Goal: Transaction & Acquisition: Purchase product/service

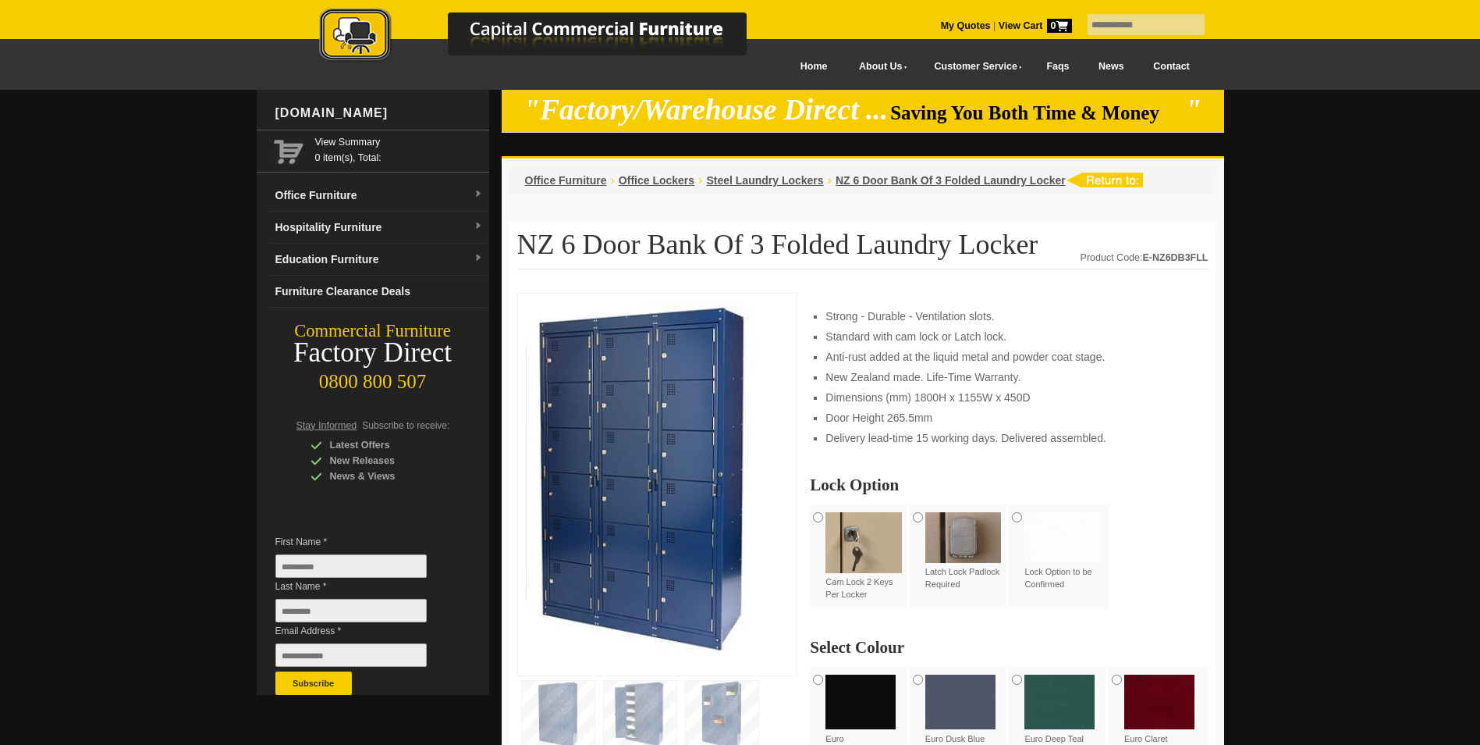
click at [953, 536] on img at bounding box center [964, 537] width 76 height 51
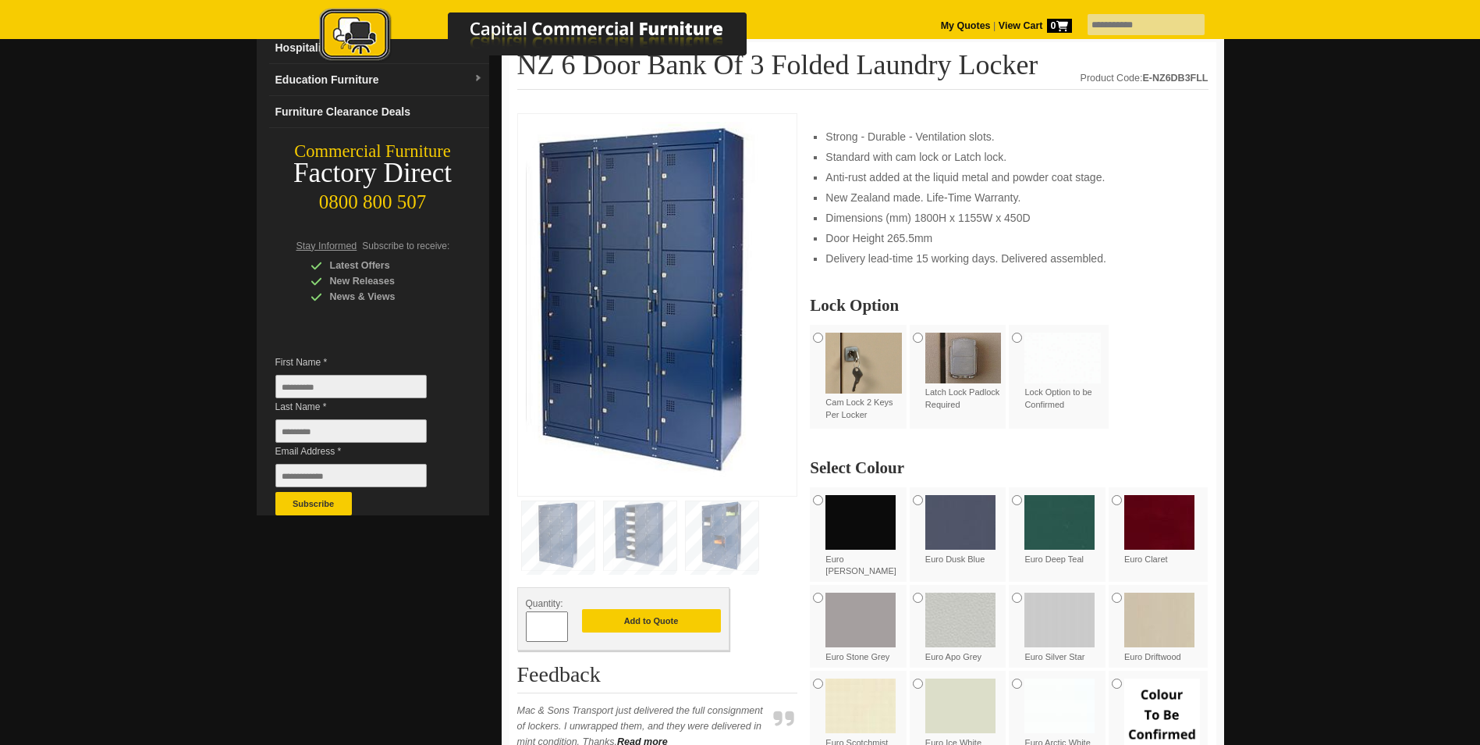
scroll to position [234, 0]
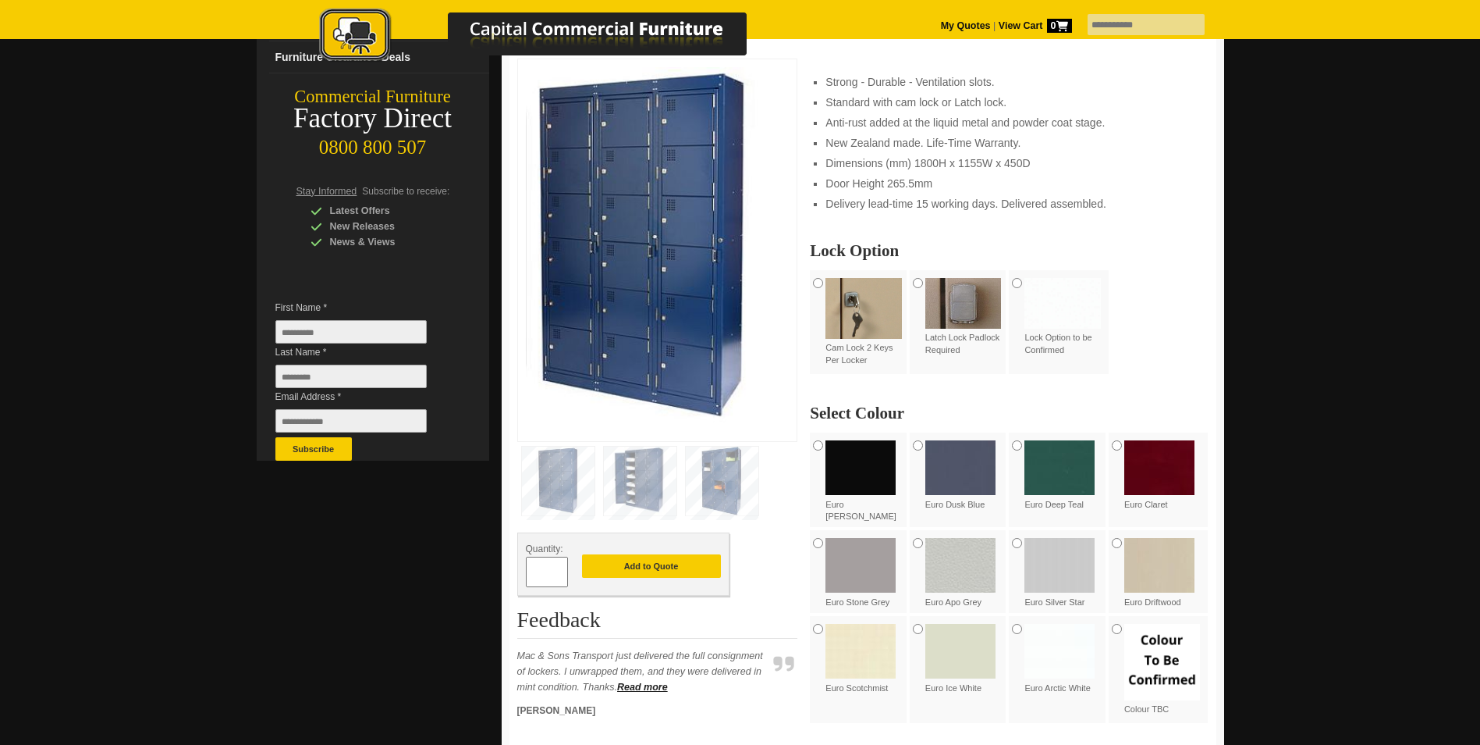
click at [699, 478] on img at bounding box center [722, 480] width 73 height 69
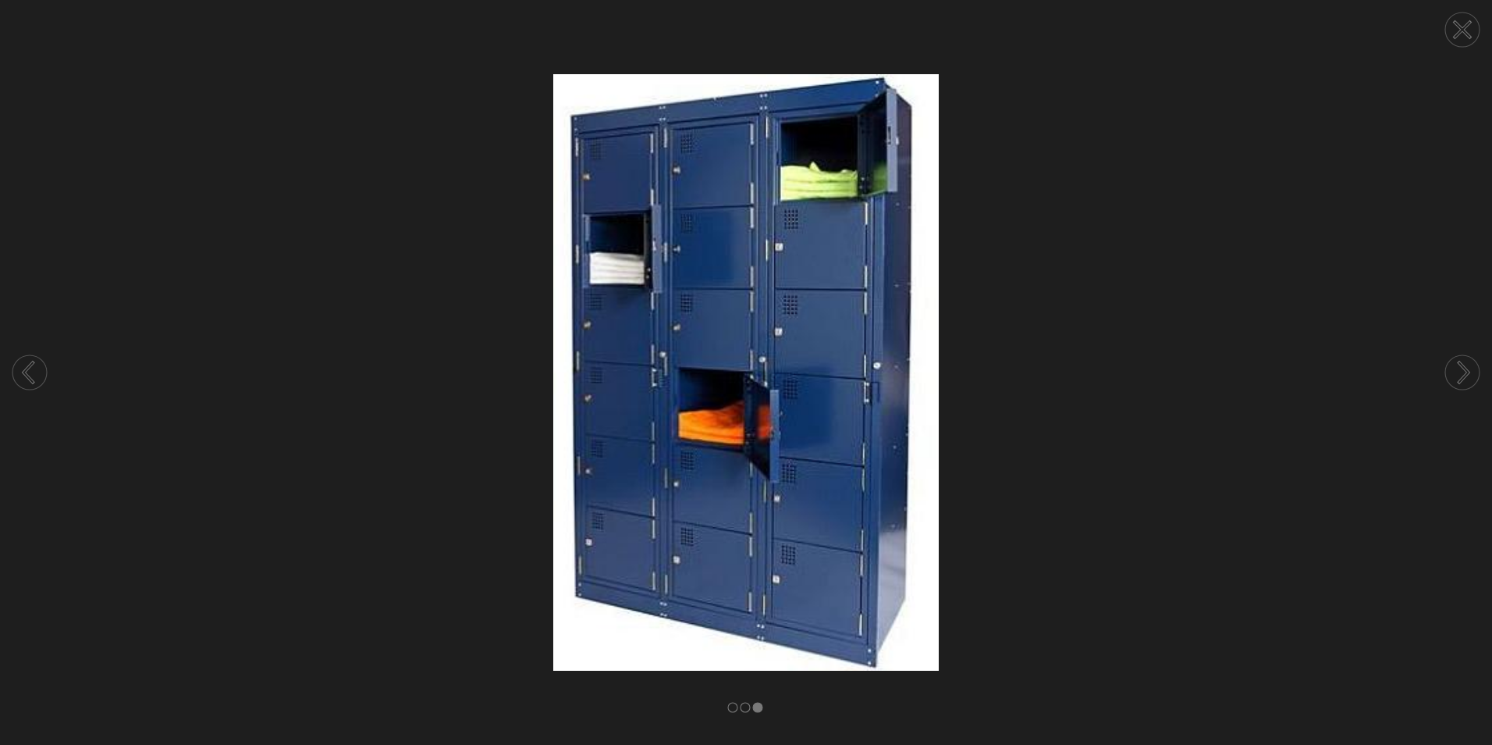
click at [27, 377] on icon at bounding box center [28, 372] width 9 height 20
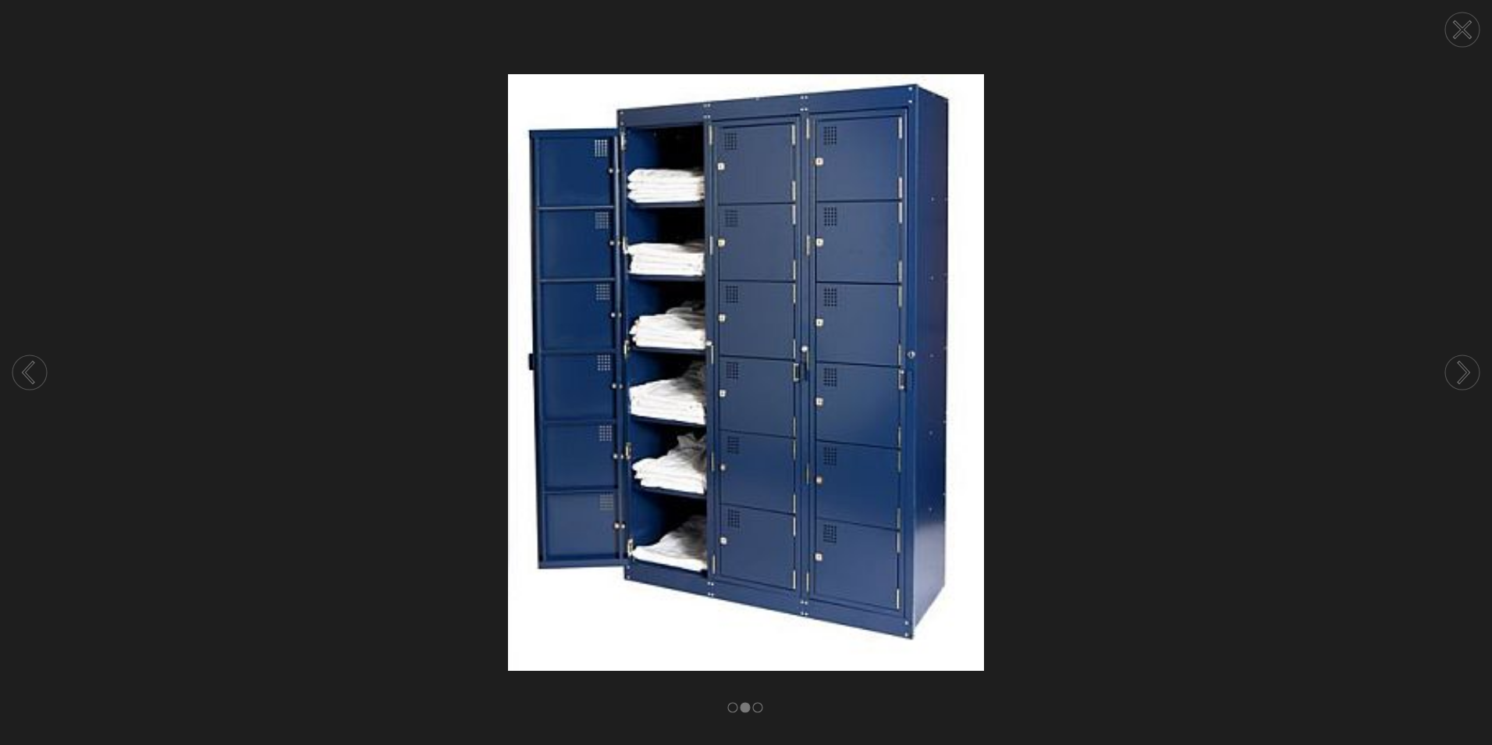
click at [1455, 30] on circle at bounding box center [1462, 29] width 34 height 34
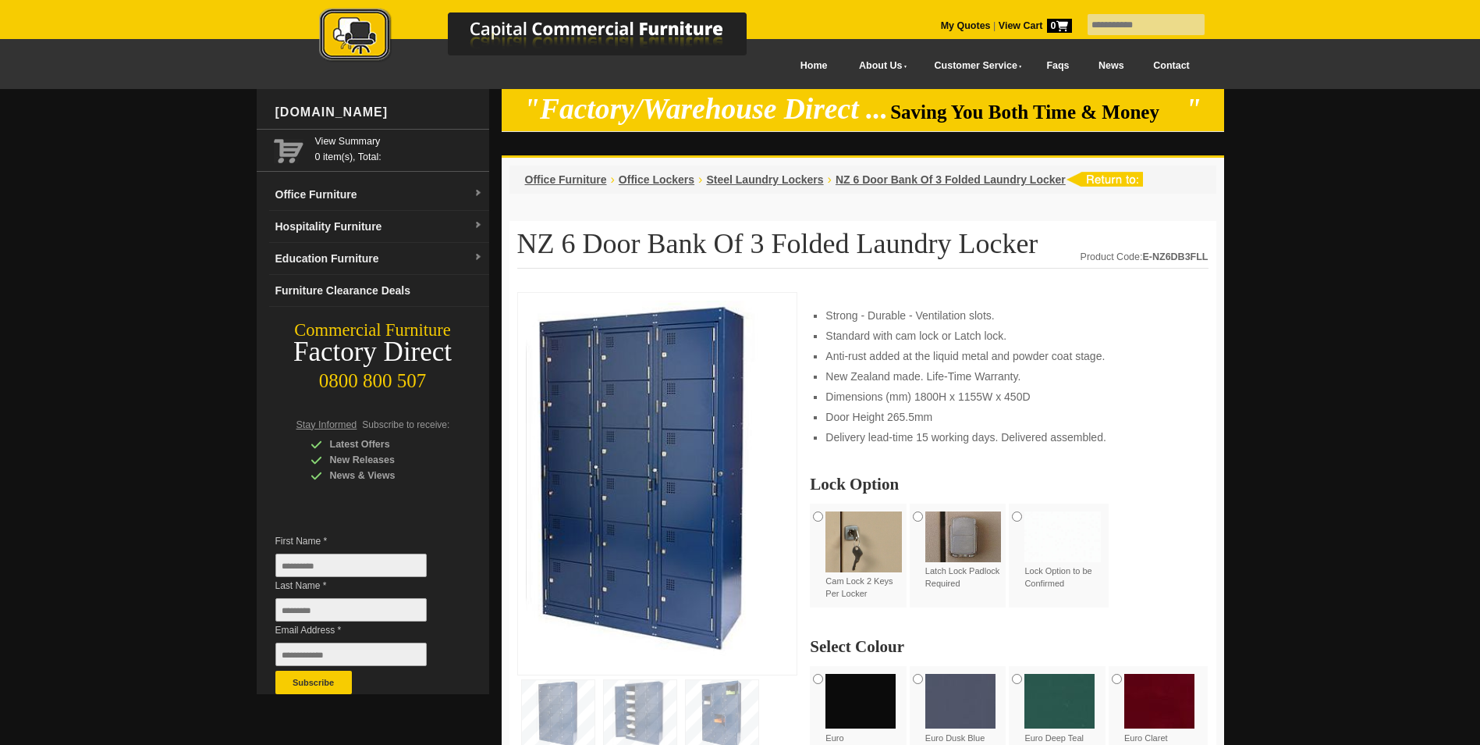
scroll to position [0, 0]
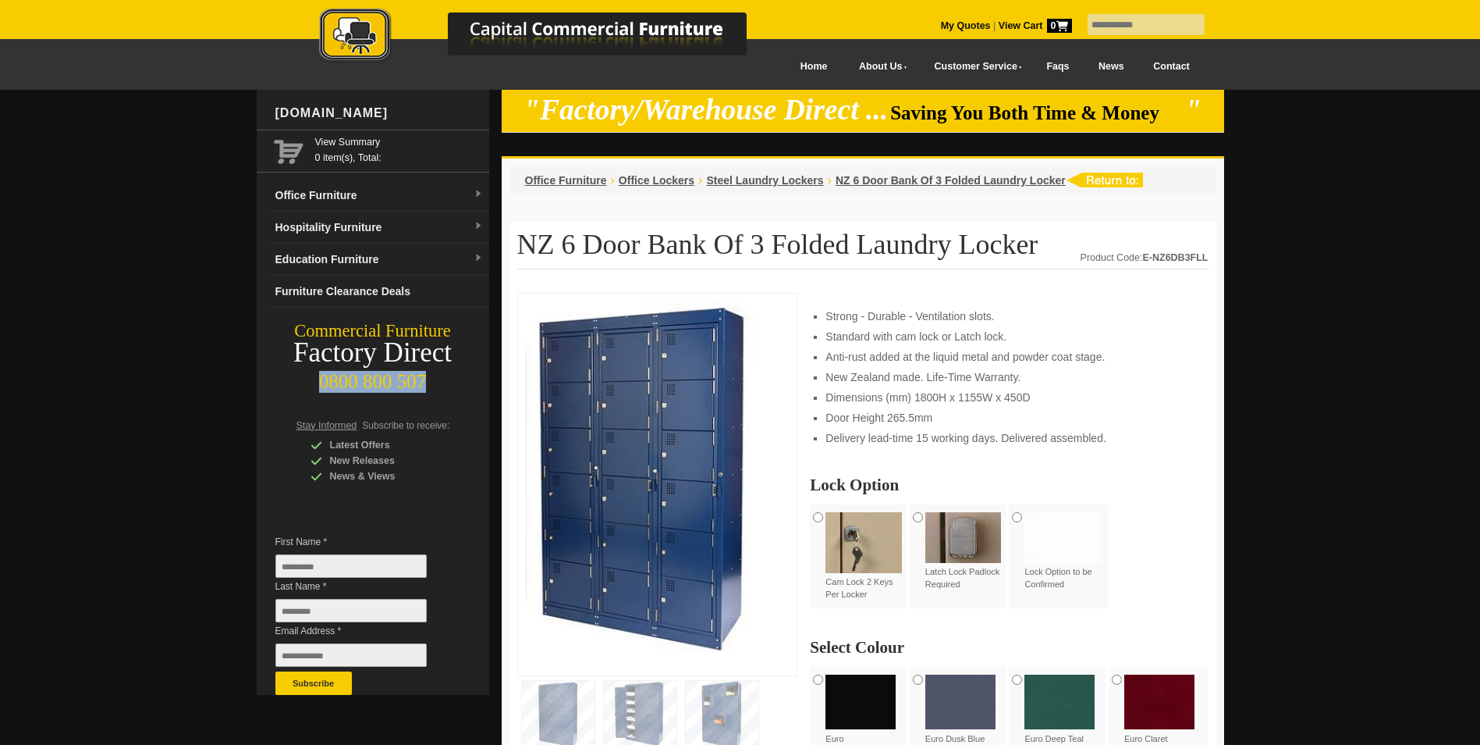
drag, startPoint x: 325, startPoint y: 379, endPoint x: 418, endPoint y: 376, distance: 93.7
click at [418, 376] on div "0800 800 507" at bounding box center [373, 378] width 233 height 30
copy div "0800 800 507"
click at [651, 181] on span "Office Lockers" at bounding box center [657, 180] width 76 height 12
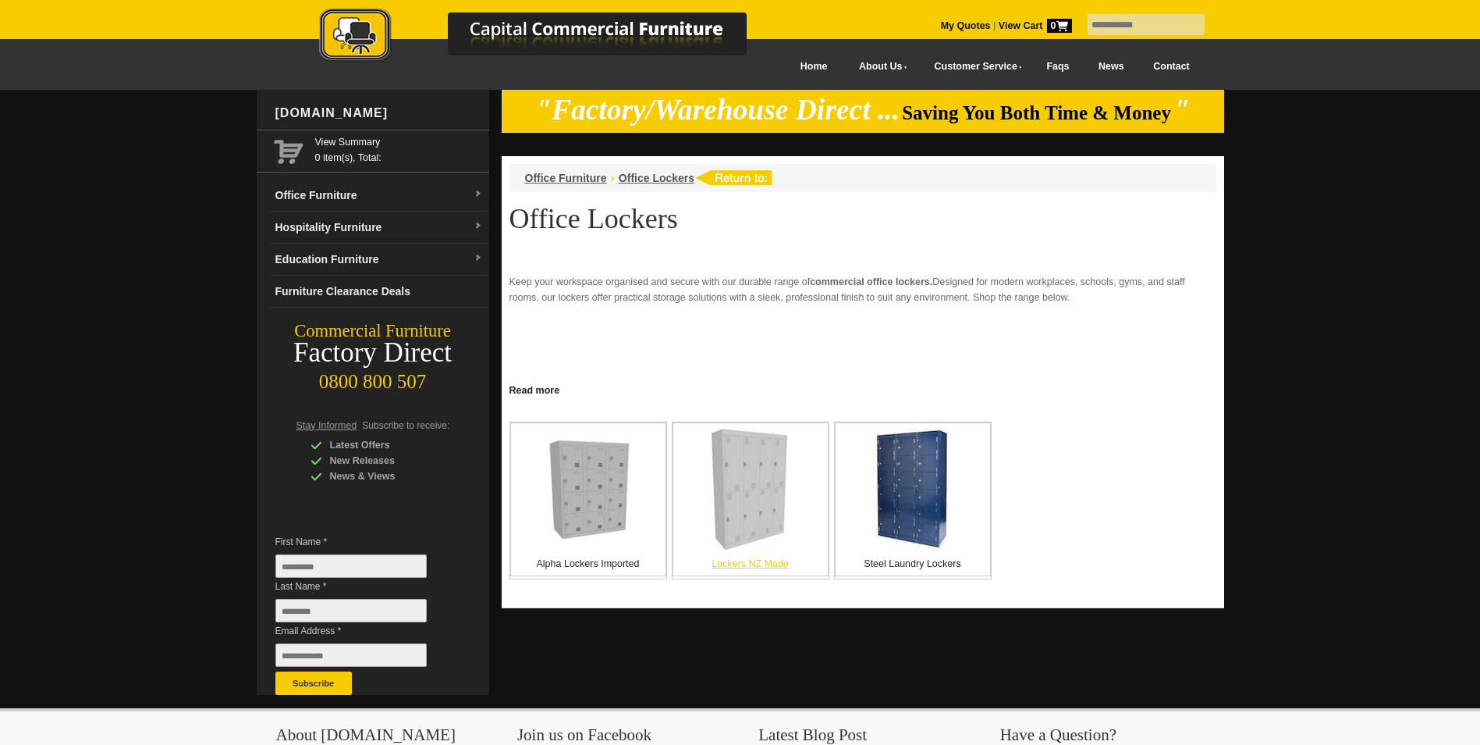
click at [745, 463] on img at bounding box center [750, 489] width 81 height 123
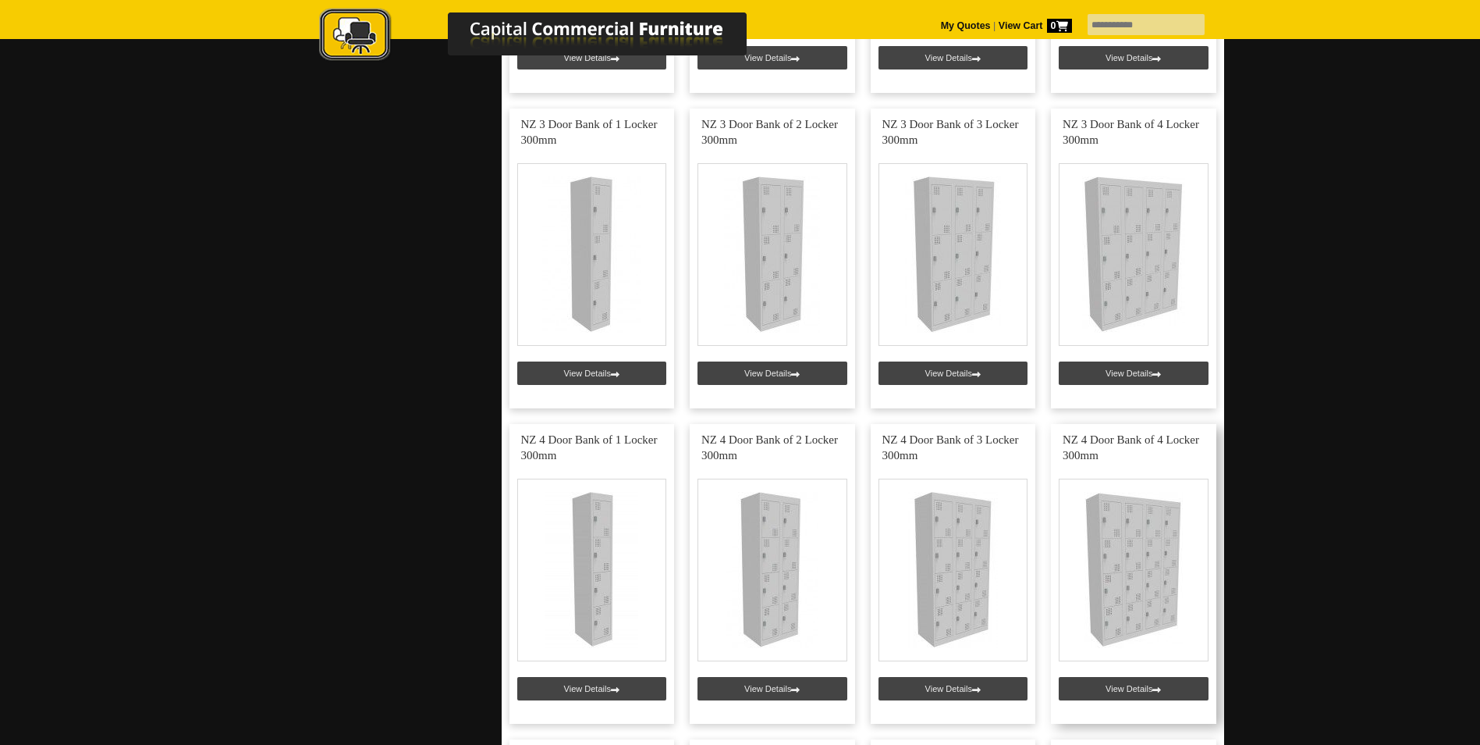
scroll to position [1093, 0]
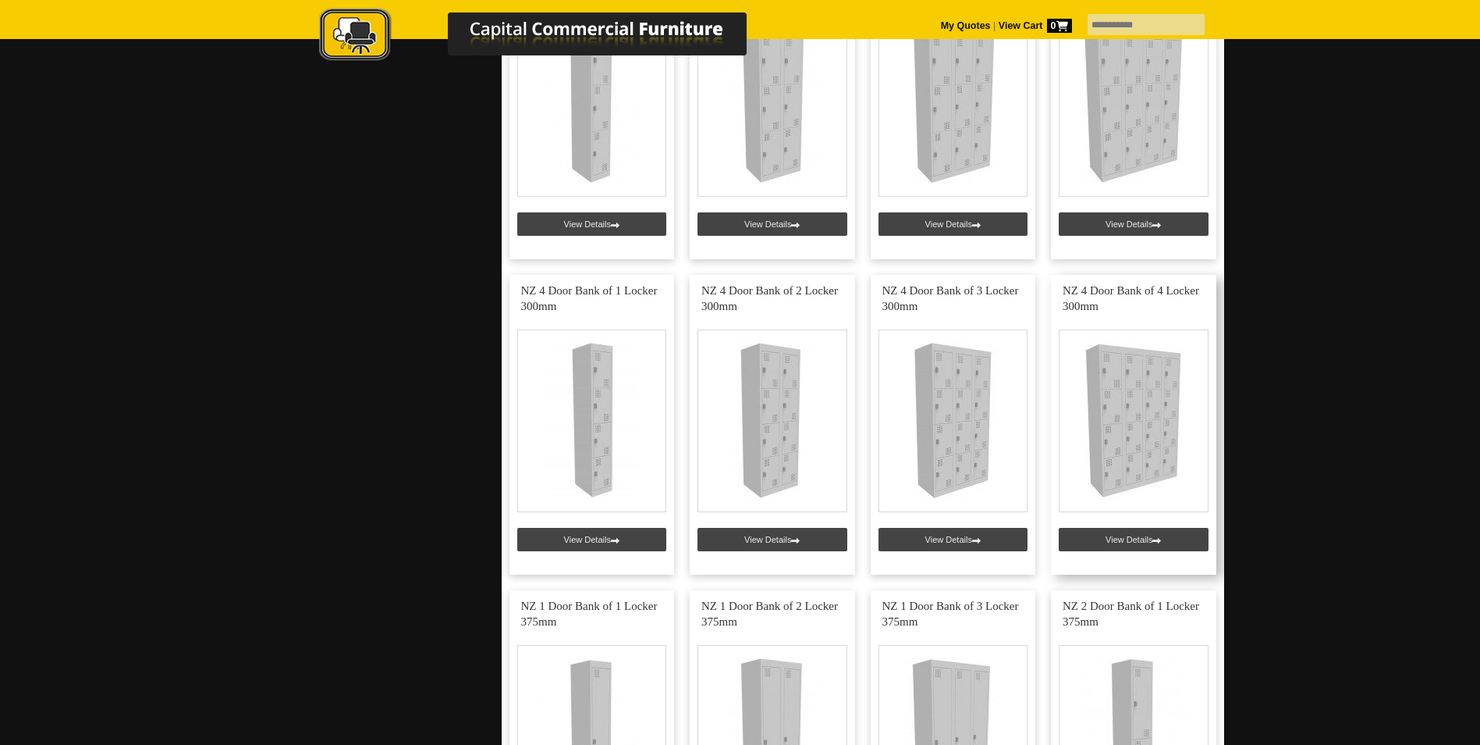
click at [1139, 403] on link at bounding box center [1133, 425] width 165 height 300
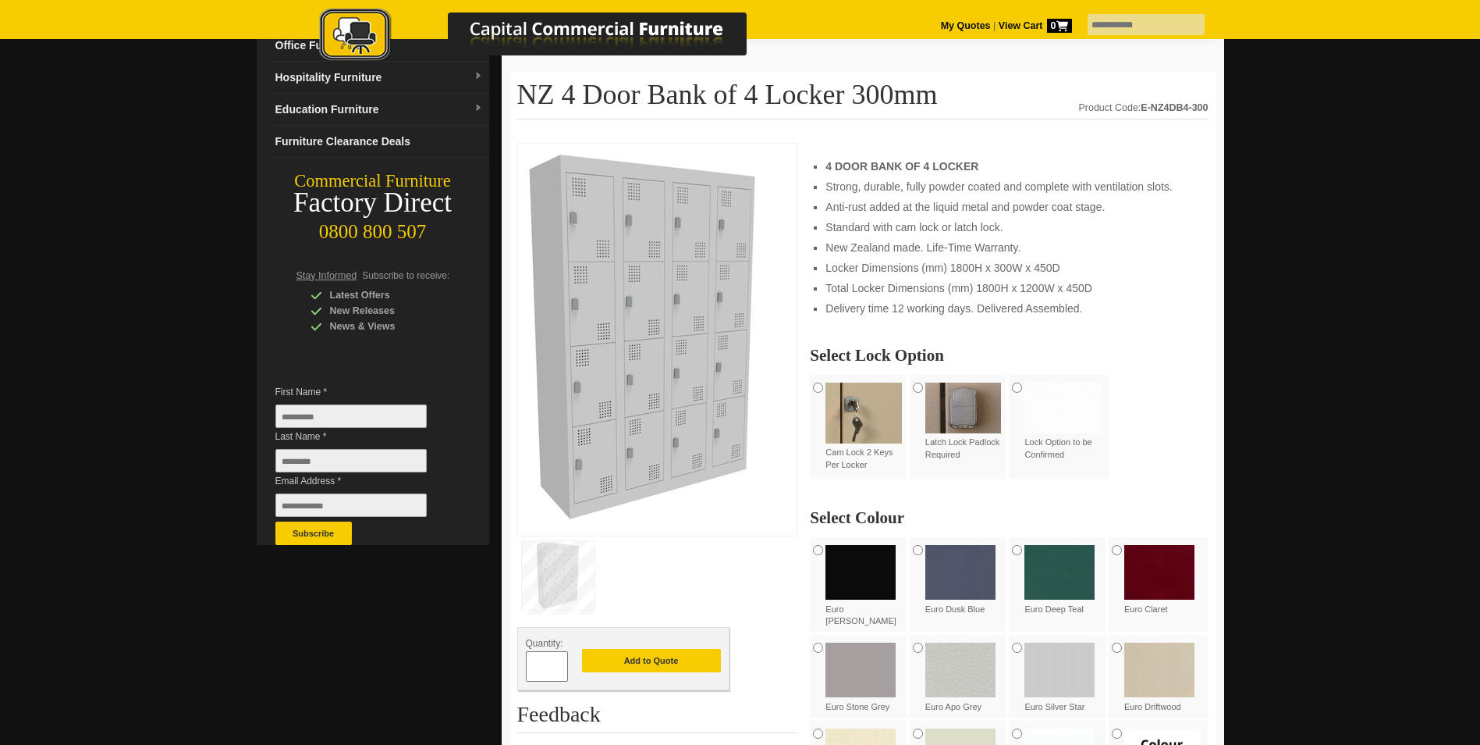
scroll to position [156, 0]
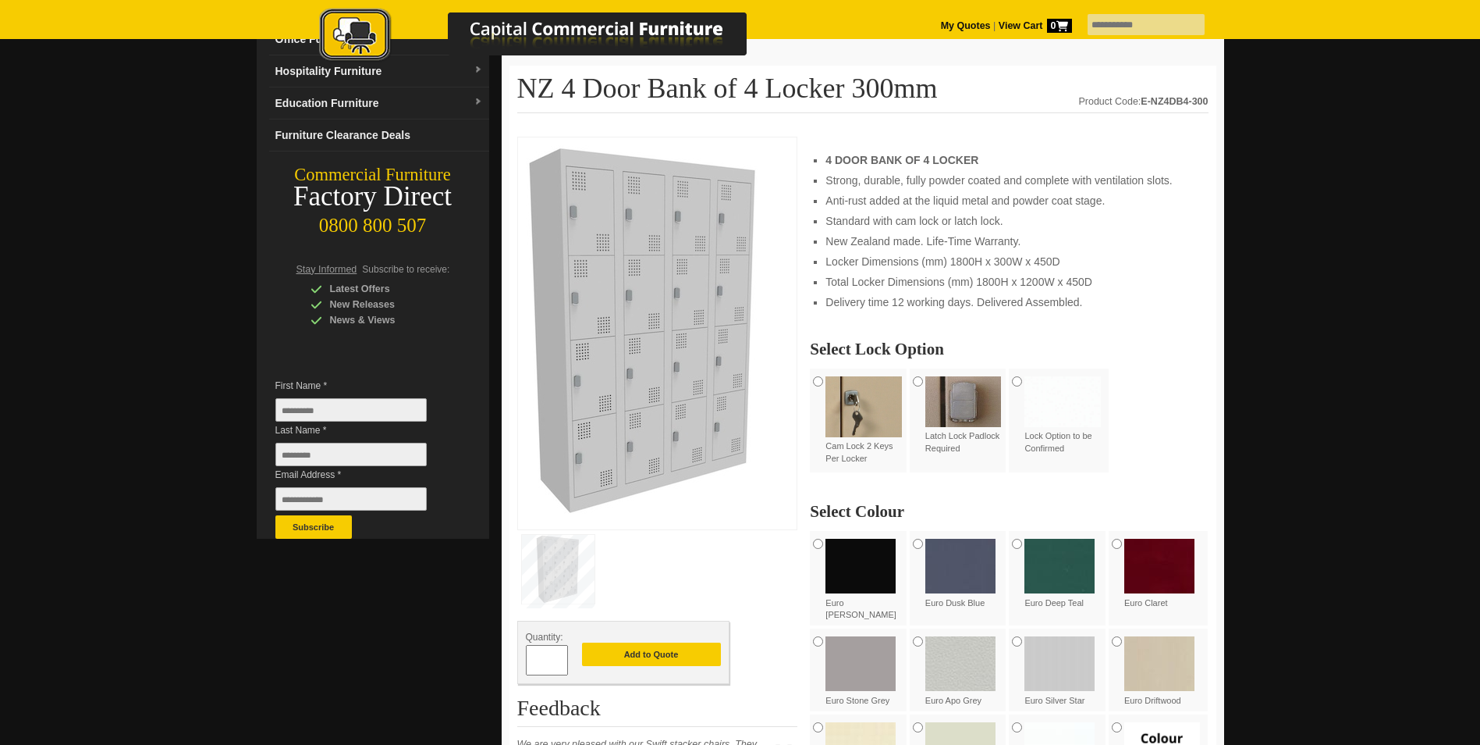
click at [953, 406] on img at bounding box center [964, 401] width 76 height 51
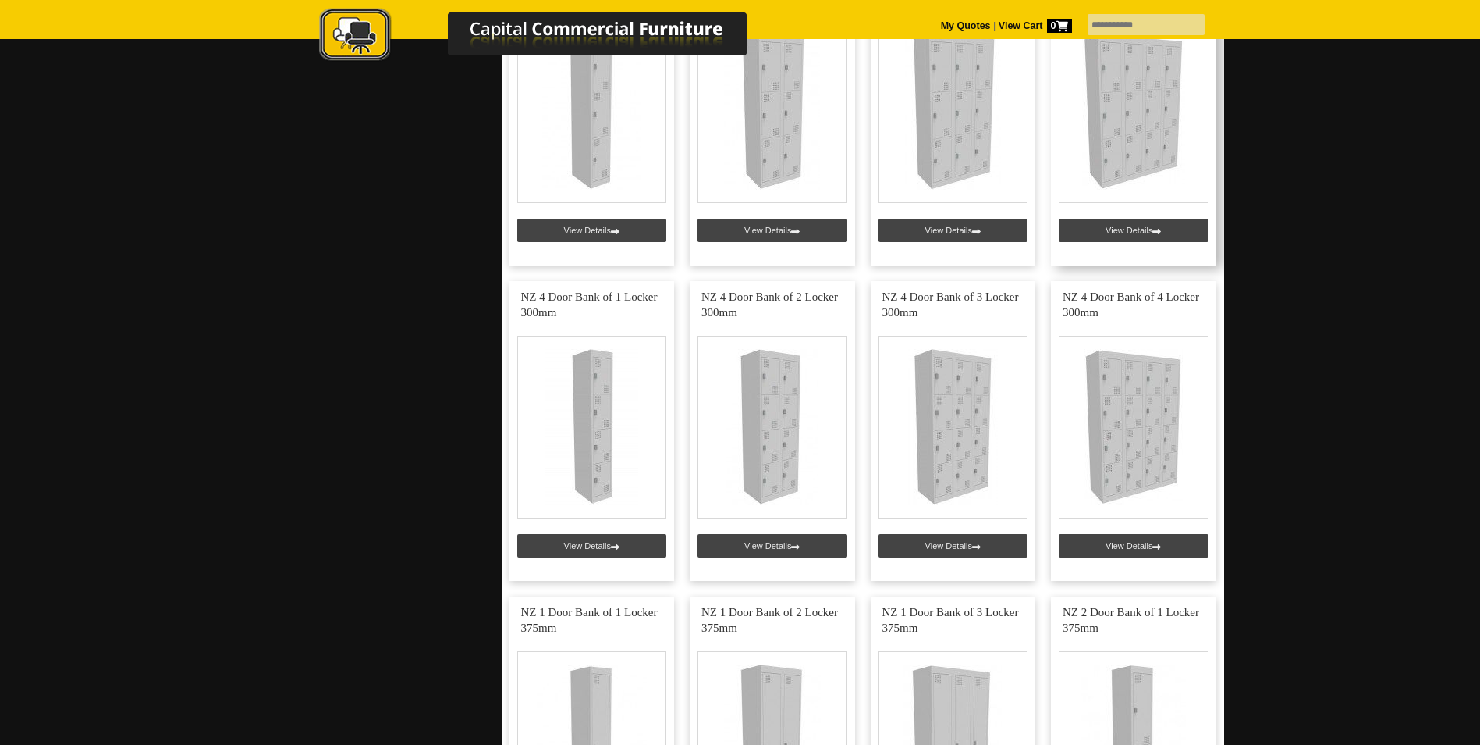
scroll to position [1171, 0]
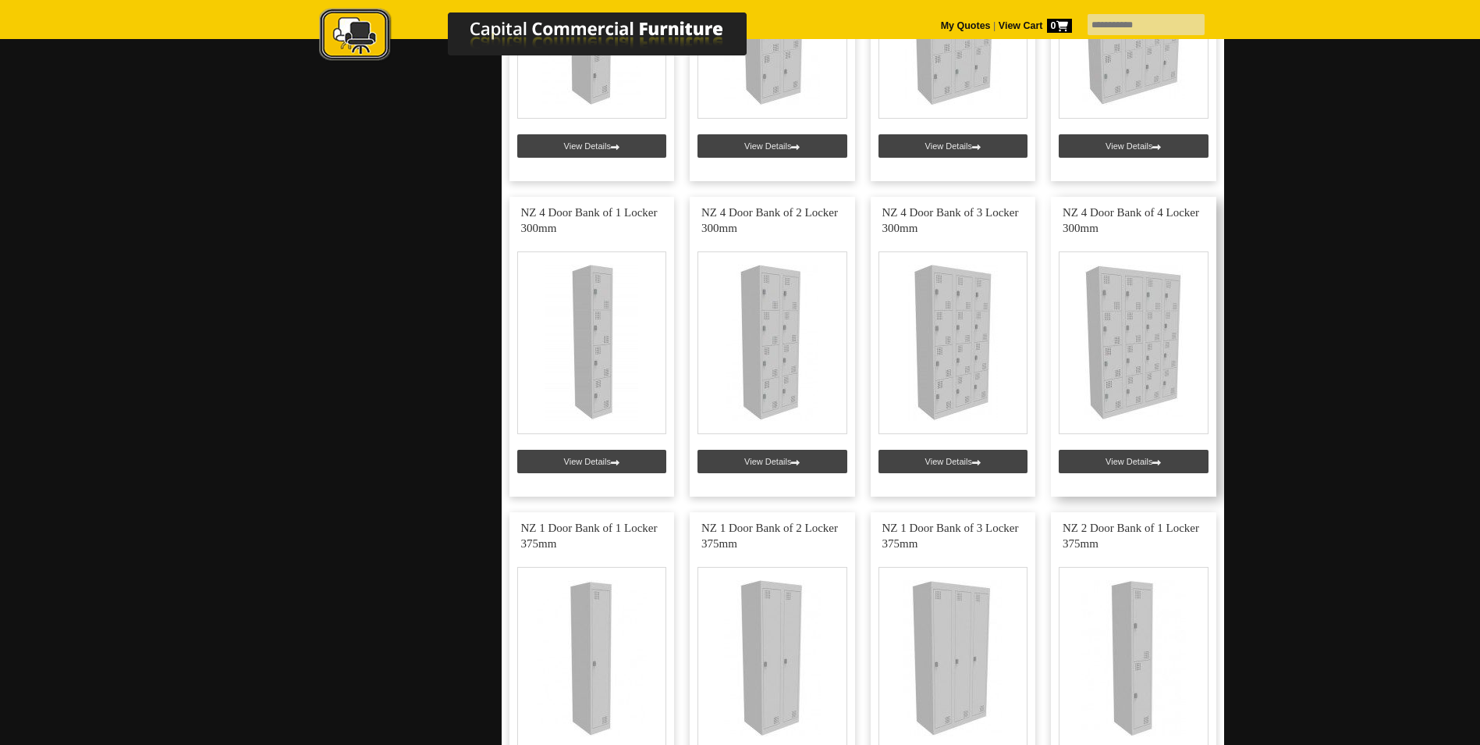
click at [1105, 295] on link at bounding box center [1133, 347] width 165 height 300
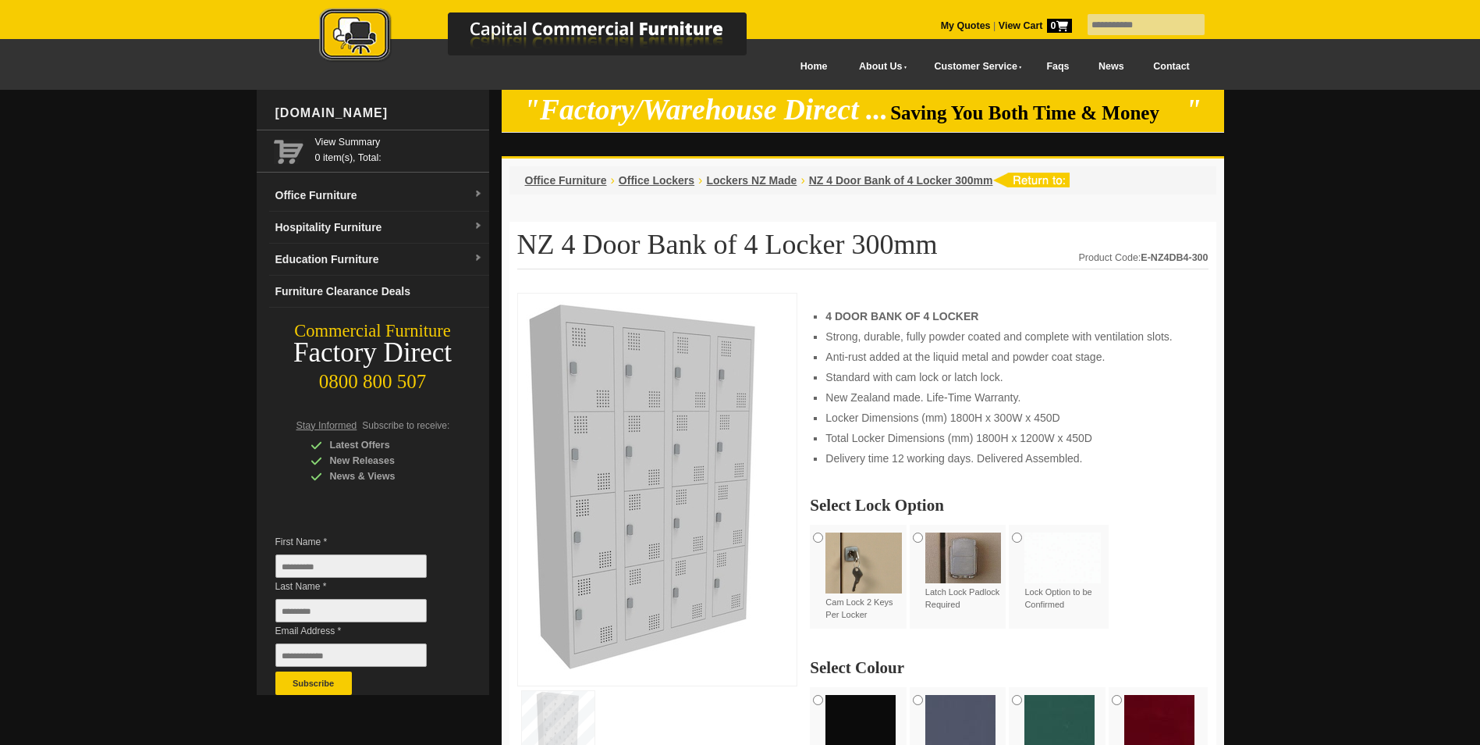
click at [976, 548] on img at bounding box center [964, 557] width 76 height 51
